Goal: Complete application form

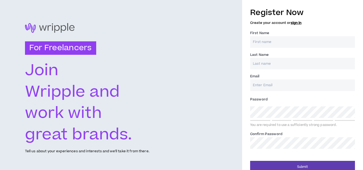
click at [266, 44] on input "First Name *" at bounding box center [302, 42] width 105 height 12
click at [294, 25] on link "sign in" at bounding box center [296, 22] width 11 height 5
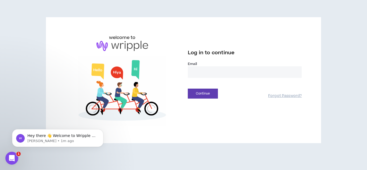
click at [225, 71] on input "email" at bounding box center [245, 72] width 114 height 12
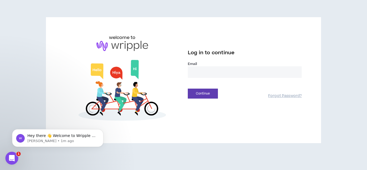
type input "**********"
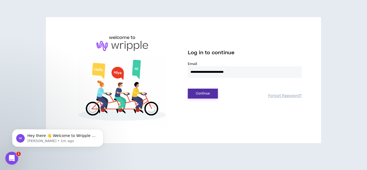
click at [205, 93] on button "Continue" at bounding box center [203, 94] width 30 height 10
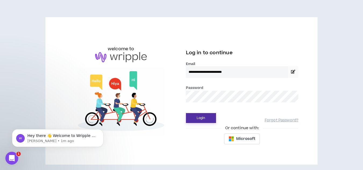
click at [207, 118] on button "Login" at bounding box center [201, 118] width 30 height 10
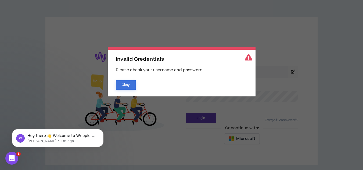
click at [124, 85] on button "Okay" at bounding box center [126, 84] width 20 height 9
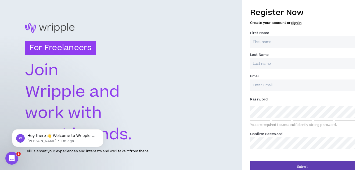
click at [263, 44] on input "First Name *" at bounding box center [302, 42] width 105 height 12
type input "Gunin"
click at [275, 66] on input "Last Name *" at bounding box center [302, 64] width 105 height 12
type input "Tiwari"
click at [277, 87] on input "Email *" at bounding box center [302, 86] width 105 height 12
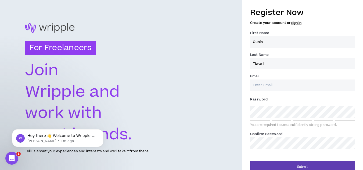
type input "[EMAIL_ADDRESS][DOMAIN_NAME]"
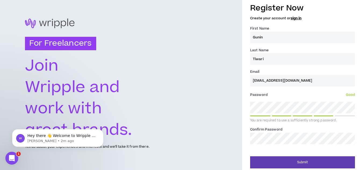
scroll to position [7, 0]
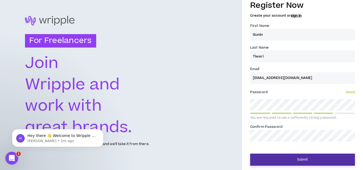
click at [295, 155] on button "Submit" at bounding box center [302, 160] width 105 height 12
click at [296, 161] on button "Submit" at bounding box center [302, 160] width 105 height 12
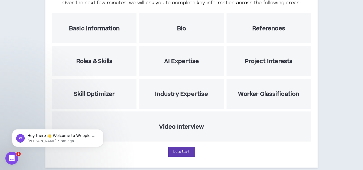
scroll to position [82, 0]
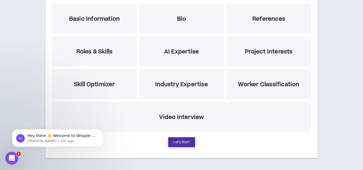
click at [177, 140] on button "Let's Start" at bounding box center [181, 142] width 27 height 10
select select "US"
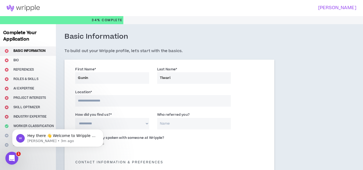
click at [112, 105] on input at bounding box center [153, 101] width 156 height 12
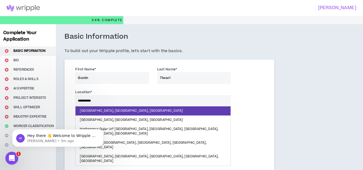
type input "**********"
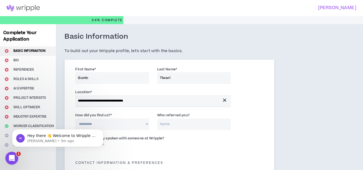
click at [8, 153] on div "Open Intercom Messenger" at bounding box center [11, 158] width 18 height 18
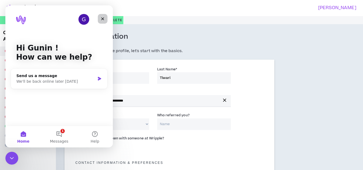
click at [103, 21] on icon "Close" at bounding box center [103, 19] width 4 height 4
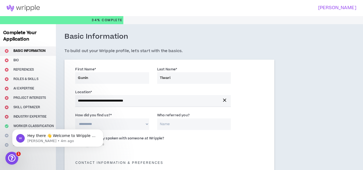
click at [122, 125] on select "**********" at bounding box center [112, 125] width 74 height 12
click at [186, 21] on div at bounding box center [181, 20] width 363 height 8
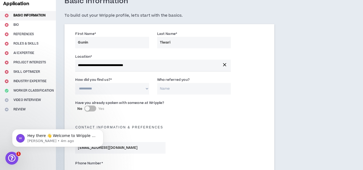
scroll to position [36, 0]
click at [130, 87] on select "**********" at bounding box center [112, 89] width 74 height 12
select select "*"
click at [75, 83] on select "**********" at bounding box center [112, 89] width 74 height 12
click at [177, 89] on input "Who referred you?" at bounding box center [194, 89] width 74 height 12
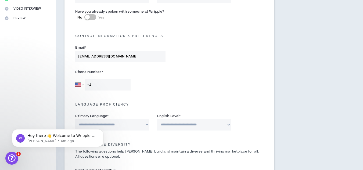
scroll to position [134, 0]
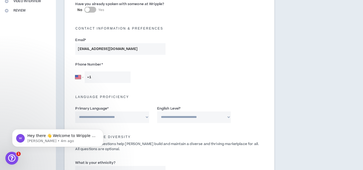
type input "Rahul"
click at [82, 78] on select "[GEOGRAPHIC_DATA] [GEOGRAPHIC_DATA] [GEOGRAPHIC_DATA] [GEOGRAPHIC_DATA] [US_STA…" at bounding box center [79, 77] width 8 height 12
select select "IN"
click at [75, 71] on select "[GEOGRAPHIC_DATA] [GEOGRAPHIC_DATA] [GEOGRAPHIC_DATA] [GEOGRAPHIC_DATA] [US_STA…" at bounding box center [79, 77] width 8 height 12
type input "[PHONE_NUMBER]"
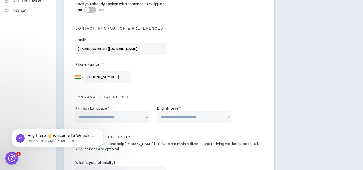
click at [119, 116] on select "**********" at bounding box center [112, 118] width 74 height 12
select select "*******"
click at [75, 112] on select "**********" at bounding box center [112, 118] width 74 height 12
click at [180, 114] on select "**********" at bounding box center [194, 118] width 74 height 12
select select "*"
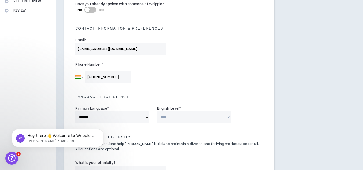
click at [157, 112] on select "**********" at bounding box center [194, 118] width 74 height 12
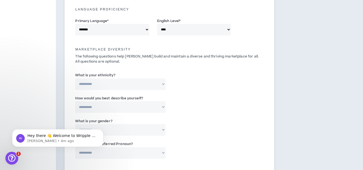
scroll to position [224, 0]
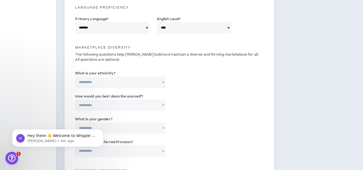
click at [122, 85] on select "**********" at bounding box center [120, 83] width 90 height 12
select select "**********"
click at [75, 77] on select "**********" at bounding box center [120, 83] width 90 height 12
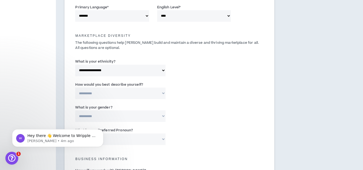
scroll to position [273, 0]
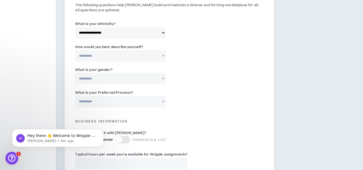
click at [115, 58] on select "**********" at bounding box center [120, 56] width 90 height 12
select select "*****"
click at [75, 50] on select "**********" at bounding box center [120, 56] width 90 height 12
click at [105, 83] on select "**********" at bounding box center [120, 79] width 90 height 12
select select "***"
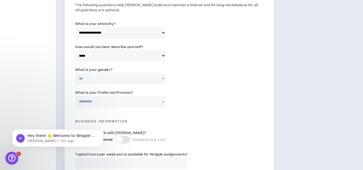
click at [75, 73] on select "**********" at bounding box center [120, 79] width 90 height 12
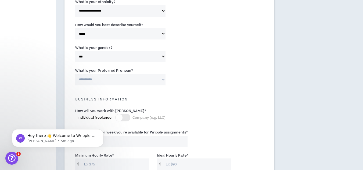
scroll to position [300, 0]
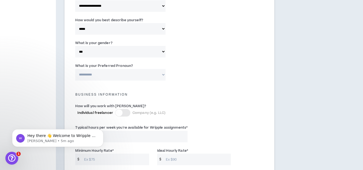
click at [107, 81] on div "**********" at bounding box center [169, 73] width 196 height 23
click at [107, 75] on select "**********" at bounding box center [120, 75] width 90 height 12
select select "**********"
click at [75, 69] on select "**********" at bounding box center [120, 75] width 90 height 12
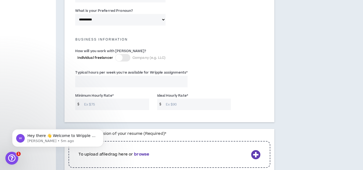
scroll to position [358, 0]
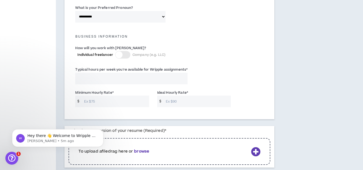
click at [101, 81] on input "Typical hours per week you're available for Wripple assignments *" at bounding box center [131, 79] width 112 height 12
type input "4"
click at [110, 96] on input "Minimum Hourly Rate *" at bounding box center [115, 102] width 68 height 12
type input "10"
click at [169, 98] on input "Ideal Hourly Rate *" at bounding box center [197, 102] width 68 height 12
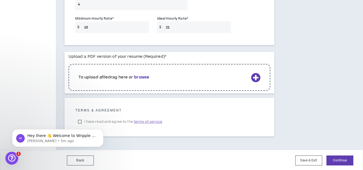
scroll to position [433, 0]
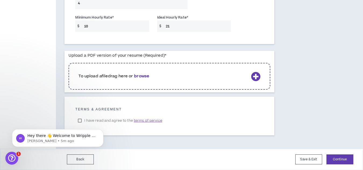
type input "21"
click at [142, 76] on b "browse" at bounding box center [141, 76] width 15 height 6
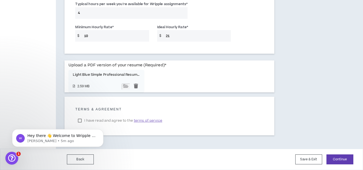
scroll to position [424, 0]
click at [80, 120] on body "Hey there 👋 Welcome to Wripple 🙌 Take a look around! If you have any questions,…" at bounding box center [57, 136] width 103 height 33
click at [79, 120] on body "Hey there 👋 Welcome to Wripple 🙌 Take a look around! If you have any questions,…" at bounding box center [57, 136] width 103 height 33
click at [338, 160] on button "Continue" at bounding box center [340, 160] width 27 height 10
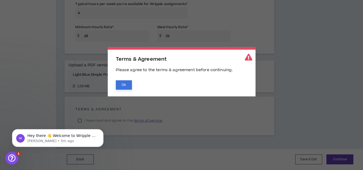
click at [127, 84] on button "Ok" at bounding box center [124, 84] width 16 height 9
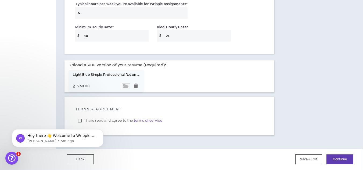
click at [80, 120] on html "Hey there 👋 Welcome to Wripple 🙌 Take a look around! If you have any questions,…" at bounding box center [57, 137] width 107 height 38
click at [11, 157] on icon "Open Intercom Messenger" at bounding box center [11, 157] width 9 height 9
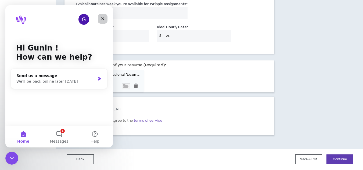
click at [103, 17] on icon "Close" at bounding box center [103, 19] width 4 height 4
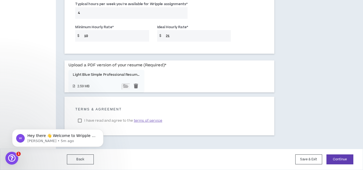
scroll to position [0, 0]
click at [80, 120] on html "Hey there 👋 Welcome to Wripple 🙌 Take a look around! If you have any questions,…" at bounding box center [57, 137] width 107 height 38
click at [13, 153] on div "Open Intercom Messenger" at bounding box center [11, 158] width 18 height 18
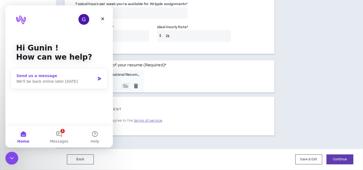
click at [43, 80] on div "We'll be back online later [DATE]" at bounding box center [55, 82] width 79 height 6
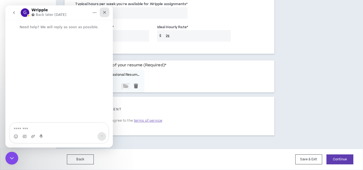
click at [104, 10] on icon "Close" at bounding box center [104, 12] width 4 height 4
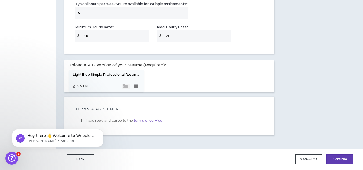
click at [80, 121] on body "Hey there 👋 Welcome to Wripple 🙌 Take a look around! If you have any questions,…" at bounding box center [57, 136] width 103 height 33
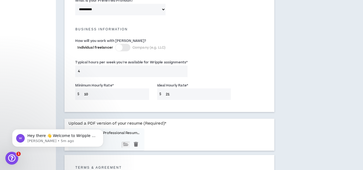
scroll to position [379, 0]
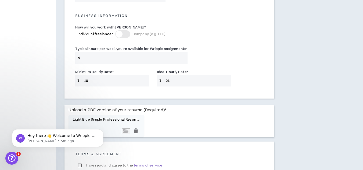
click at [81, 164] on label "I have read and agree to the terms of service" at bounding box center [119, 166] width 89 height 8
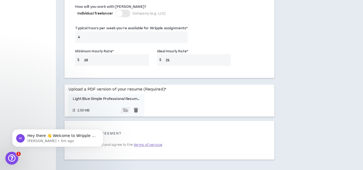
scroll to position [424, 0]
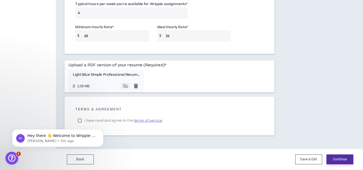
click at [336, 157] on button "Continue" at bounding box center [340, 160] width 27 height 10
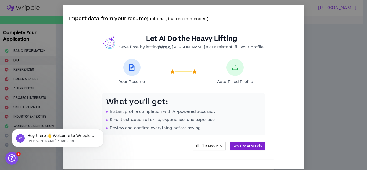
click at [235, 145] on span "Yes, Use AI to Help" at bounding box center [248, 146] width 28 height 5
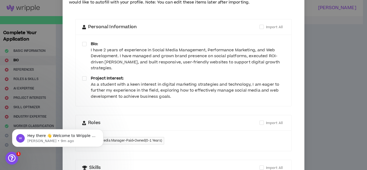
scroll to position [37, 0]
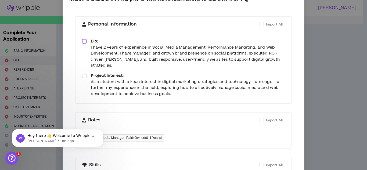
click at [83, 41] on span at bounding box center [84, 41] width 4 height 4
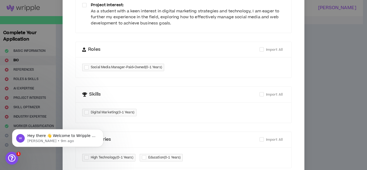
scroll to position [123, 0]
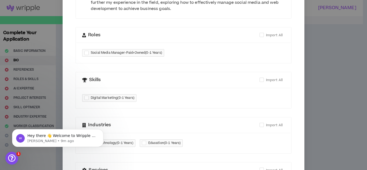
click at [87, 52] on div at bounding box center [87, 53] width 6 height 6
checkbox input "****"
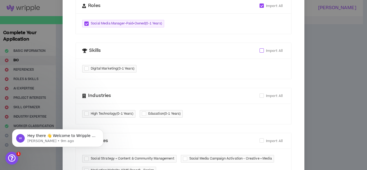
scroll to position [154, 0]
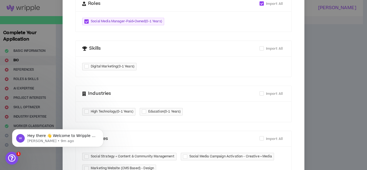
click at [85, 68] on div at bounding box center [87, 67] width 6 height 6
checkbox input "****"
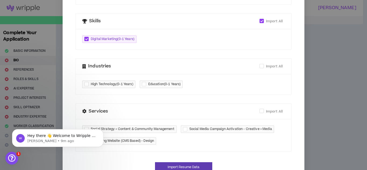
scroll to position [185, 0]
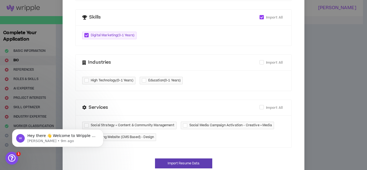
click at [145, 81] on div at bounding box center [145, 80] width 6 height 6
checkbox input "****"
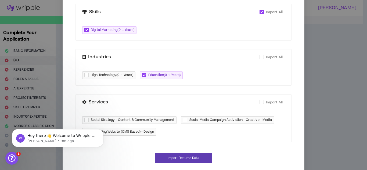
scroll to position [200, 0]
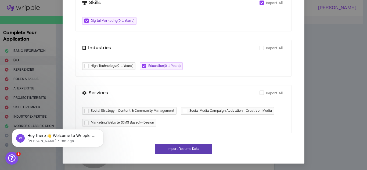
click at [183, 113] on div at bounding box center [186, 111] width 6 height 6
checkbox input "****"
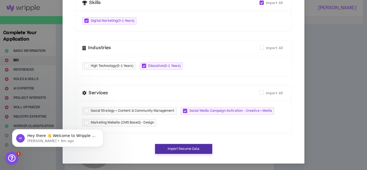
click at [187, 147] on button "Import Resume Data" at bounding box center [183, 149] width 57 height 10
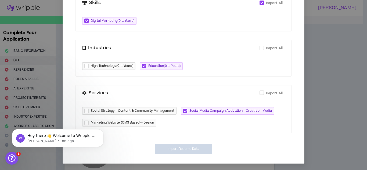
type textarea "**********"
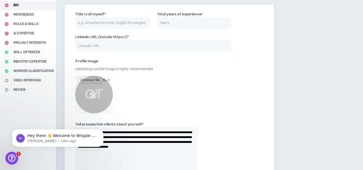
scroll to position [54, 0]
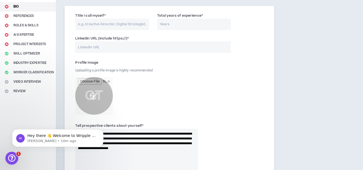
click at [93, 96] on input "file" at bounding box center [94, 96] width 38 height 38
type input "**********"
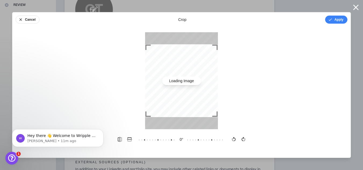
scroll to position [139, 0]
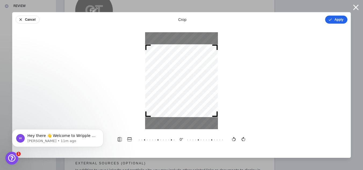
click at [338, 20] on button "Apply" at bounding box center [336, 20] width 22 height 8
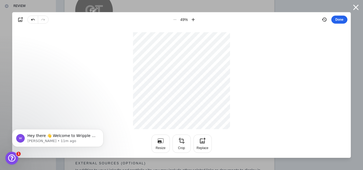
click at [340, 18] on button "Done" at bounding box center [339, 20] width 16 height 8
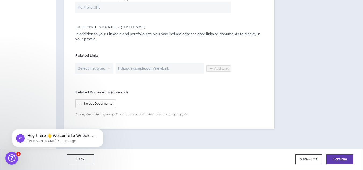
scroll to position [286, 0]
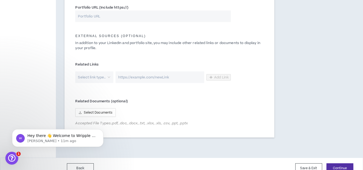
click at [335, 167] on button "Continue" at bounding box center [340, 168] width 27 height 10
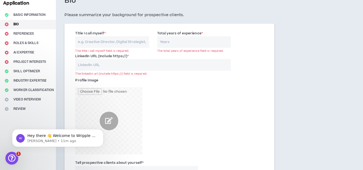
scroll to position [35, 0]
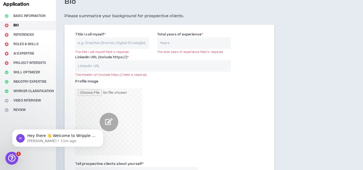
click at [119, 41] on input "Title I call myself *" at bounding box center [112, 43] width 74 height 12
type input "S"
type input "Social media manager, digital marketing specialist, graphics designer, web deve…"
click at [169, 45] on input "Total years of experience *" at bounding box center [194, 43] width 74 height 12
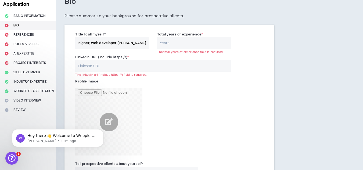
scroll to position [0, 0]
type input "2"
click at [128, 65] on input "LinkedIn URL (Include https://) *" at bounding box center [153, 66] width 156 height 12
paste input "[URL][DOMAIN_NAME]"
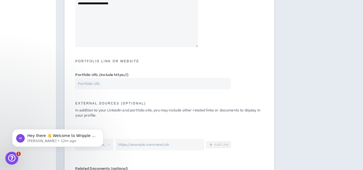
scroll to position [219, 0]
type input "[URL][DOMAIN_NAME]"
click at [114, 84] on input "Portfolio URL (Include https://)" at bounding box center [153, 83] width 156 height 12
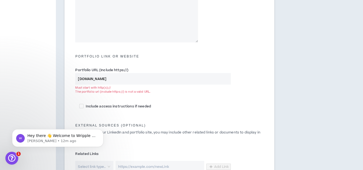
click at [79, 80] on input "[DOMAIN_NAME]" at bounding box center [153, 79] width 156 height 12
drag, startPoint x: 99, startPoint y: 88, endPoint x: 104, endPoint y: 88, distance: 4.6
click at [104, 88] on div "Must start with http(s)://" at bounding box center [153, 88] width 156 height 4
click at [98, 89] on div "Must start with http(s)://" at bounding box center [153, 88] width 156 height 4
drag, startPoint x: 98, startPoint y: 89, endPoint x: 111, endPoint y: 88, distance: 12.9
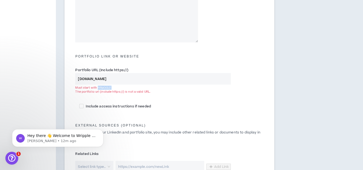
click at [111, 88] on div "Must start with http(s)://" at bounding box center [153, 88] width 156 height 4
copy div "http(s)://"
click at [79, 80] on input "[DOMAIN_NAME]" at bounding box center [153, 79] width 156 height 12
paste input "http(s)://"
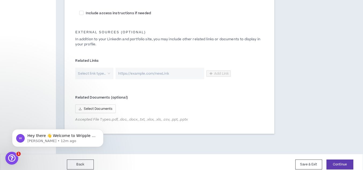
scroll to position [321, 0]
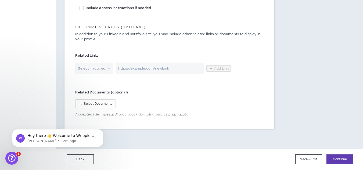
click at [107, 71] on div "Select link type.." at bounding box center [94, 69] width 38 height 12
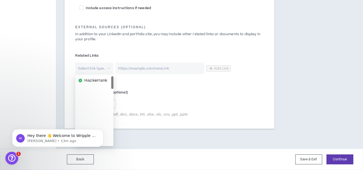
scroll to position [0, 0]
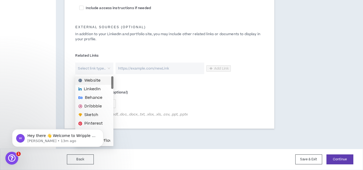
click at [95, 79] on span "Website" at bounding box center [92, 81] width 16 height 6
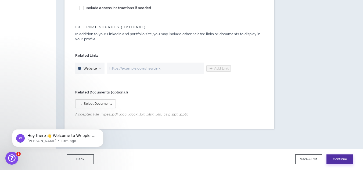
click at [339, 159] on button "Continue" at bounding box center [340, 160] width 27 height 10
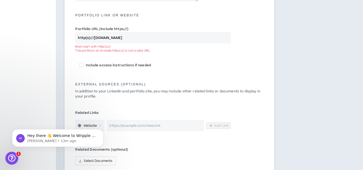
scroll to position [263, 0]
click at [94, 40] on input "http(s)://[DOMAIN_NAME]" at bounding box center [153, 39] width 156 height 12
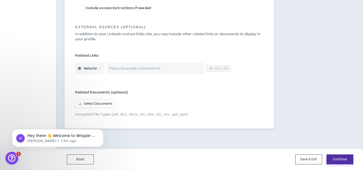
type input "http(s):// [DOMAIN_NAME]"
click at [344, 160] on button "Continue" at bounding box center [340, 160] width 27 height 10
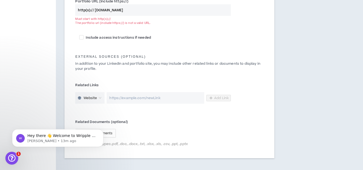
scroll to position [290, 0]
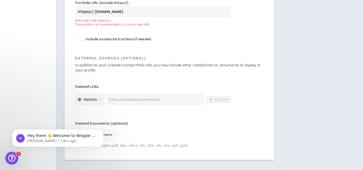
click at [130, 100] on input "url" at bounding box center [156, 100] width 98 height 12
paste input "[URL][DOMAIN_NAME]"
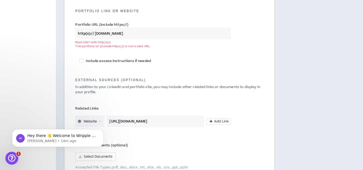
scroll to position [250, 0]
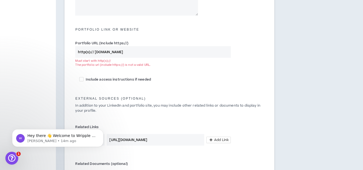
type input "[URL][DOMAIN_NAME]"
drag, startPoint x: 78, startPoint y: 53, endPoint x: 160, endPoint y: 56, distance: 81.8
click at [160, 56] on input "http(s):// [DOMAIN_NAME]" at bounding box center [153, 52] width 156 height 12
paste input "://[DOMAIN_NAME][URL]"
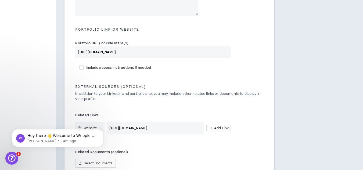
scroll to position [310, 0]
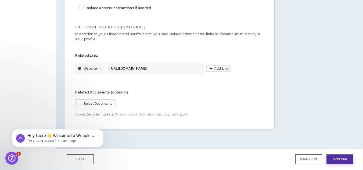
type input "[URL][DOMAIN_NAME]"
click at [332, 160] on button "Continue" at bounding box center [340, 160] width 27 height 10
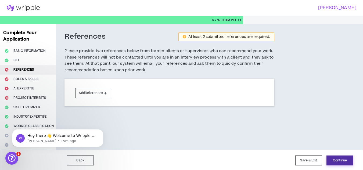
click at [342, 163] on button "Continue" at bounding box center [340, 161] width 27 height 10
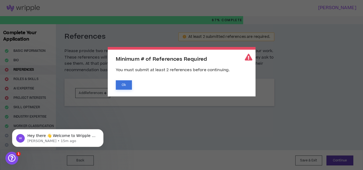
click at [123, 86] on button "Ok" at bounding box center [124, 84] width 16 height 9
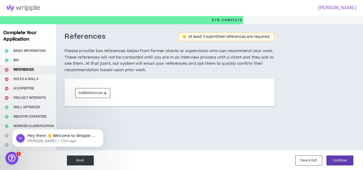
click at [89, 159] on button "Back" at bounding box center [80, 161] width 27 height 10
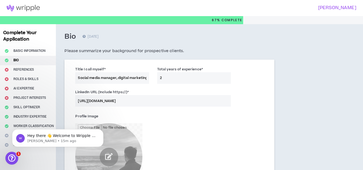
click at [28, 10] on img at bounding box center [23, 8] width 46 height 6
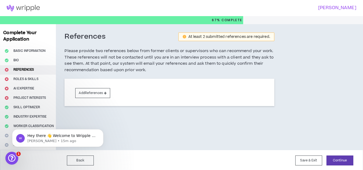
click at [28, 10] on img at bounding box center [23, 8] width 46 height 6
